Goal: Feedback & Contribution: Submit feedback/report problem

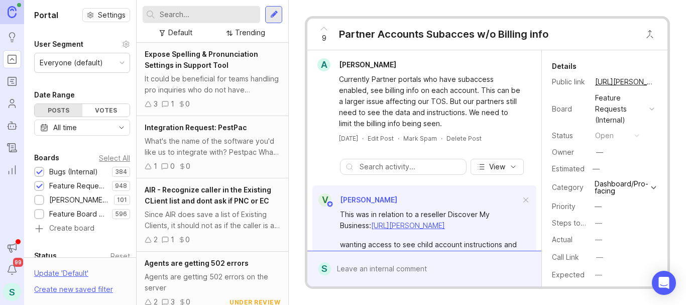
click at [175, 13] on input "text" at bounding box center [208, 14] width 96 height 11
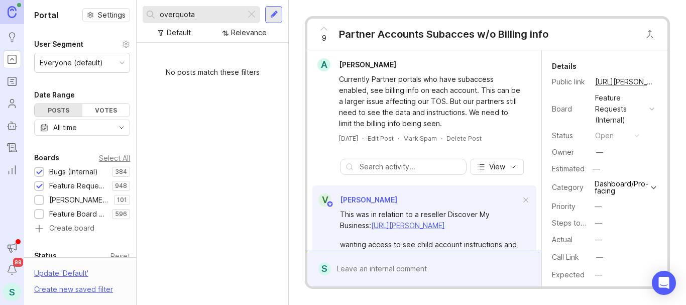
click at [174, 15] on input "overquota" at bounding box center [201, 14] width 82 height 11
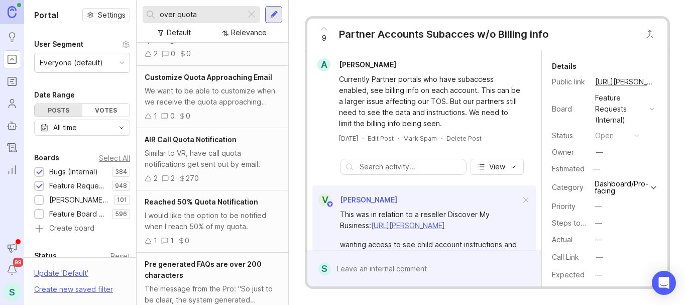
scroll to position [100, 0]
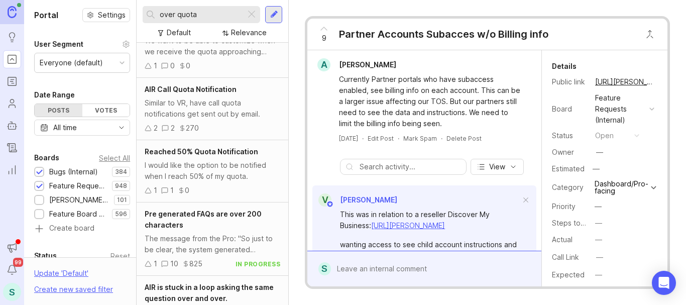
type input "over quota"
click at [233, 108] on div "Similar to VR, have call quota notifications get sent out by email." at bounding box center [213, 108] width 136 height 22
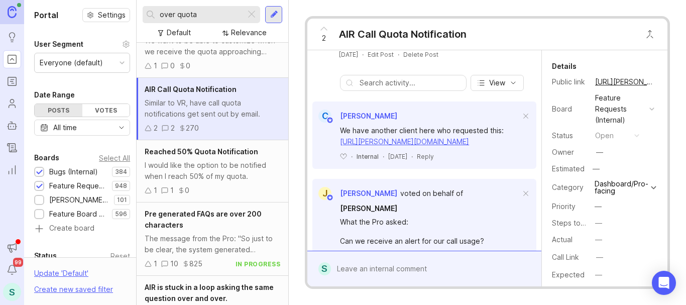
scroll to position [134, 0]
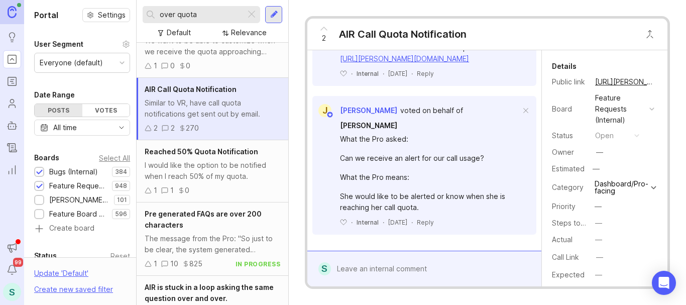
click at [378, 269] on div at bounding box center [431, 268] width 201 height 19
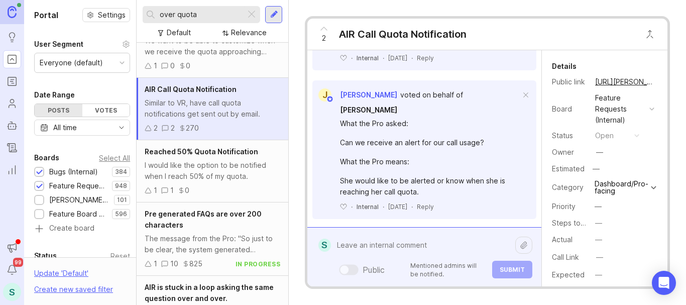
scroll to position [157, 0]
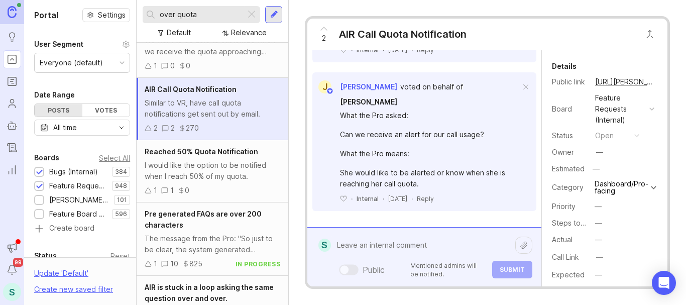
paste textarea "The Pros Giro & Associates, LLC and AAA Transport Solutions have both stated th…"
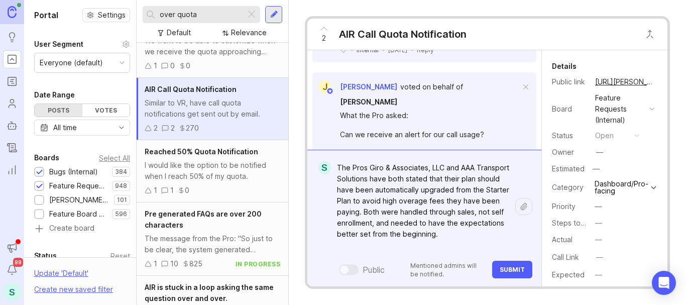
click at [402, 188] on textarea "The Pros Giro & Associates, LLC and AAA Transport Solutions have both stated th…" at bounding box center [423, 206] width 184 height 96
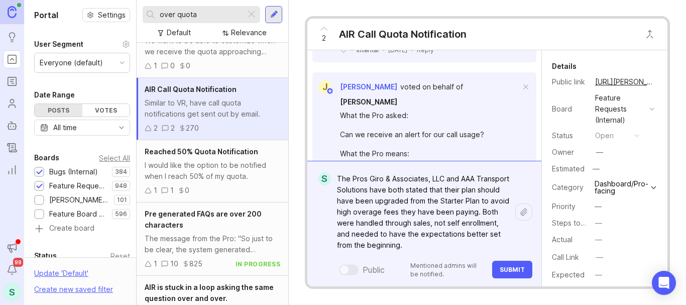
click at [407, 200] on textarea "The Pros Giro & Associates, LLC and AAA Transport Solutions have both stated th…" at bounding box center [423, 211] width 184 height 85
drag, startPoint x: 445, startPoint y: 249, endPoint x: 332, endPoint y: 226, distance: 115.3
click at [332, 226] on textarea "The Pros Giro & Associates, LLC and AAA Transport Solutions have both stated th…" at bounding box center [423, 211] width 184 height 85
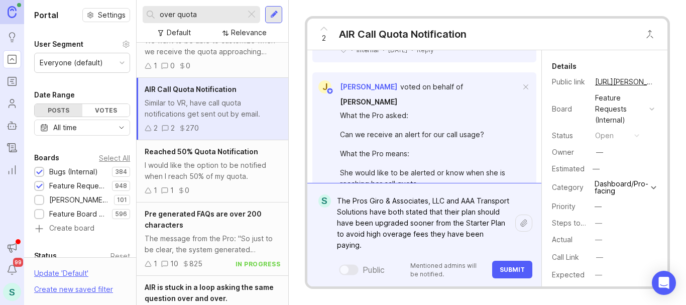
type textarea "The Pros Giro & Associates, LLC and AAA Transport Solutions have both stated th…"
click at [509, 268] on span "Submit" at bounding box center [512, 270] width 25 height 8
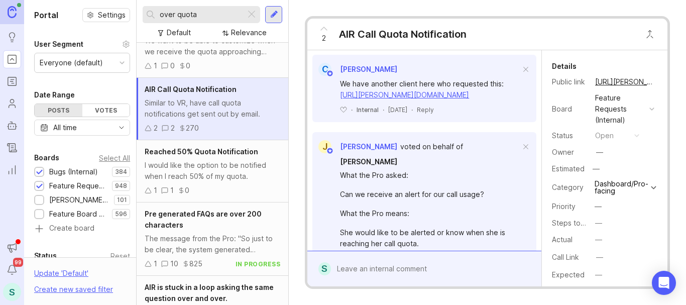
scroll to position [0, 0]
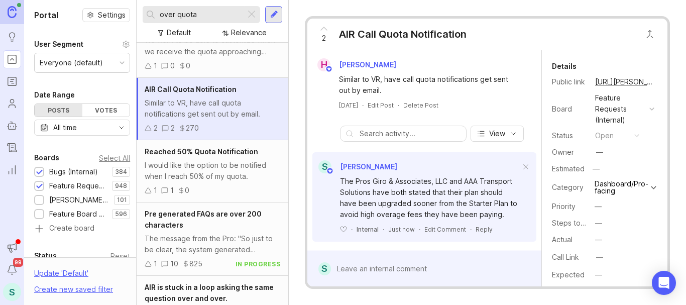
click at [324, 25] on icon at bounding box center [324, 29] width 12 height 12
